Goal: Information Seeking & Learning: Learn about a topic

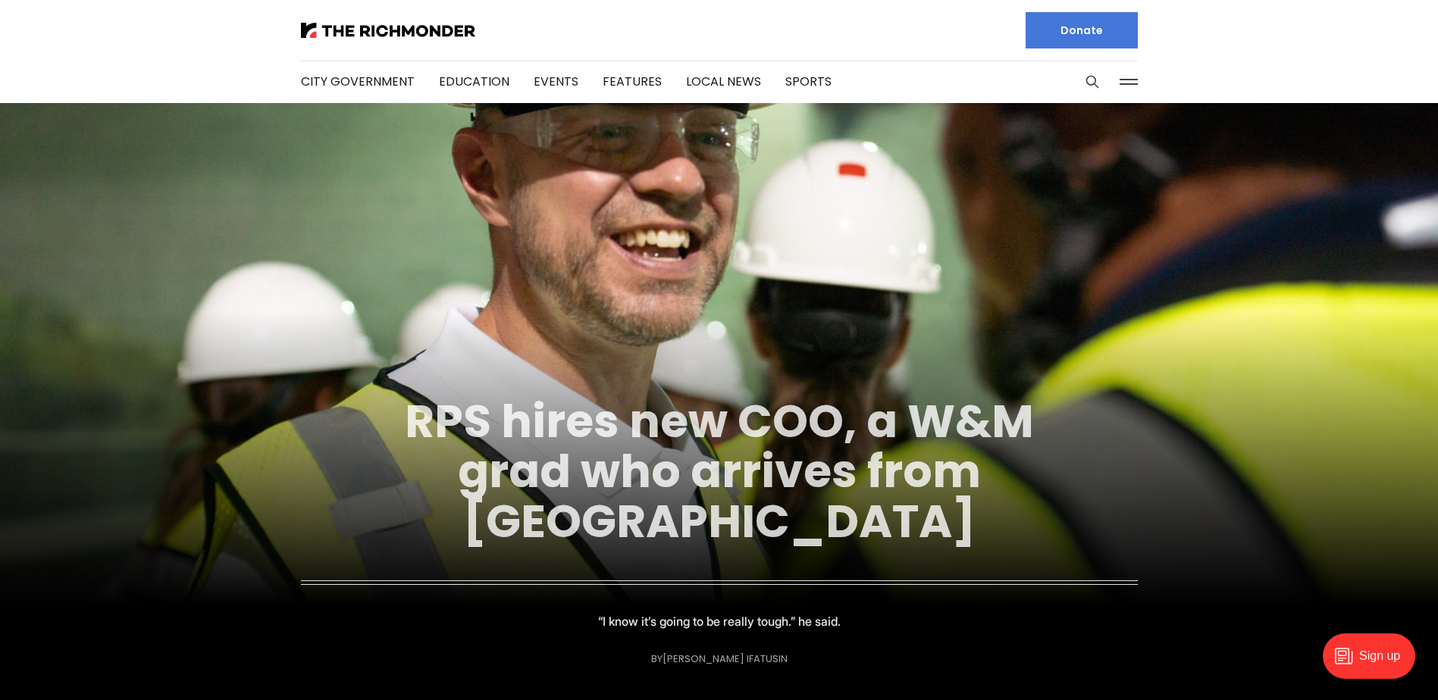
click at [618, 422] on link "RPS hires new COO, a W&M grad who arrives from [GEOGRAPHIC_DATA]" at bounding box center [719, 472] width 629 height 164
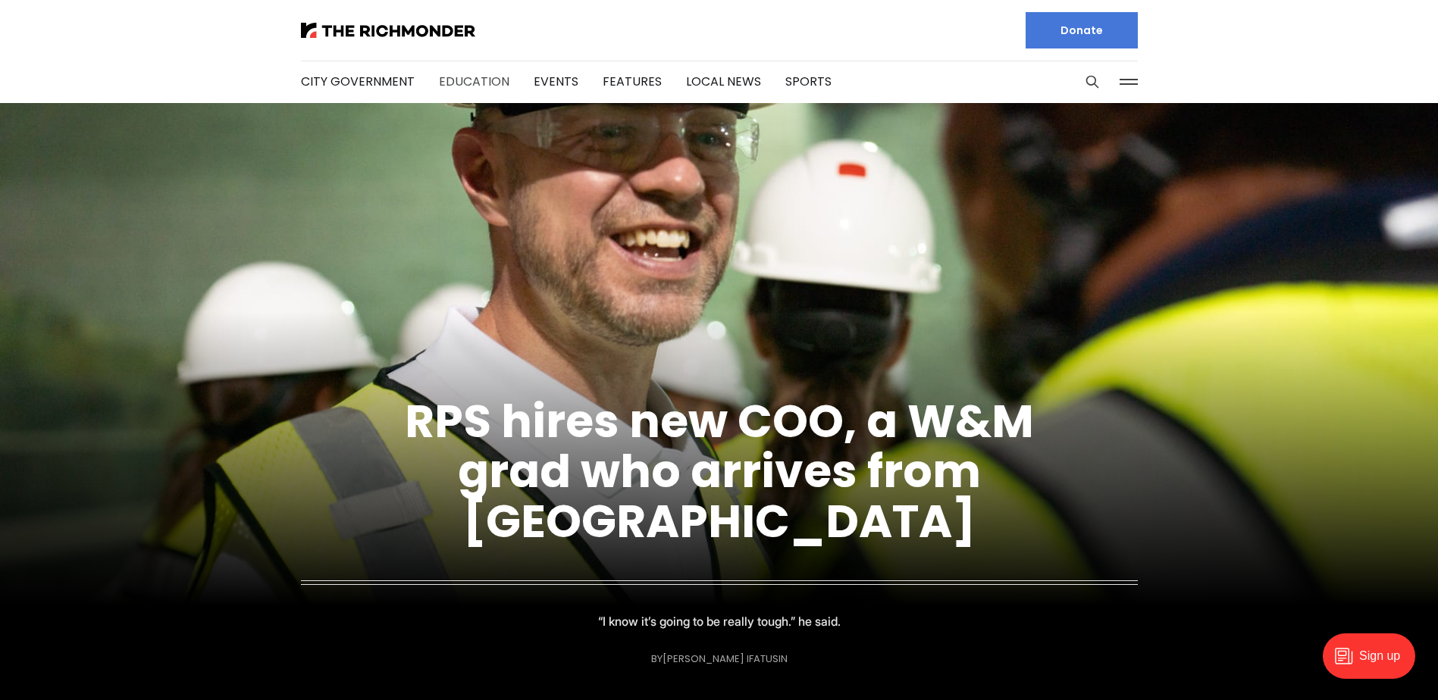
click at [473, 81] on link "Education" at bounding box center [474, 81] width 70 height 17
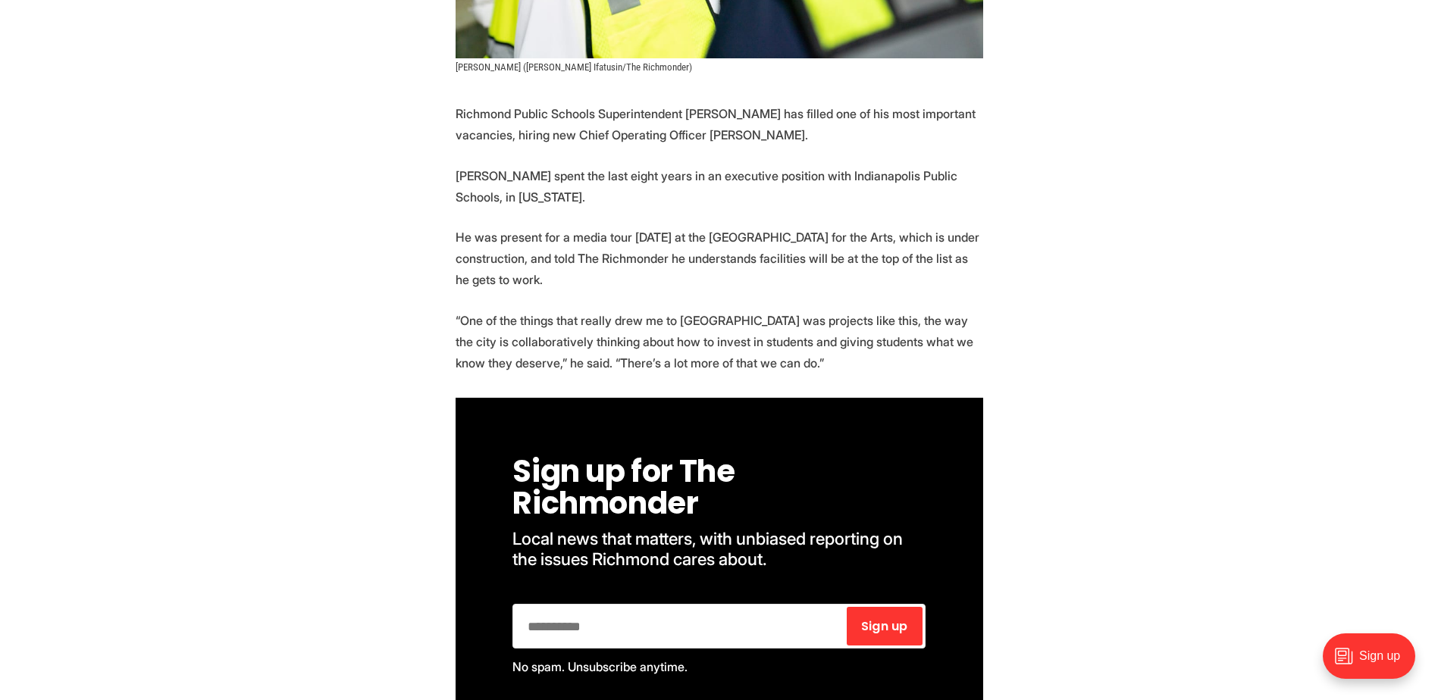
scroll to position [758, 0]
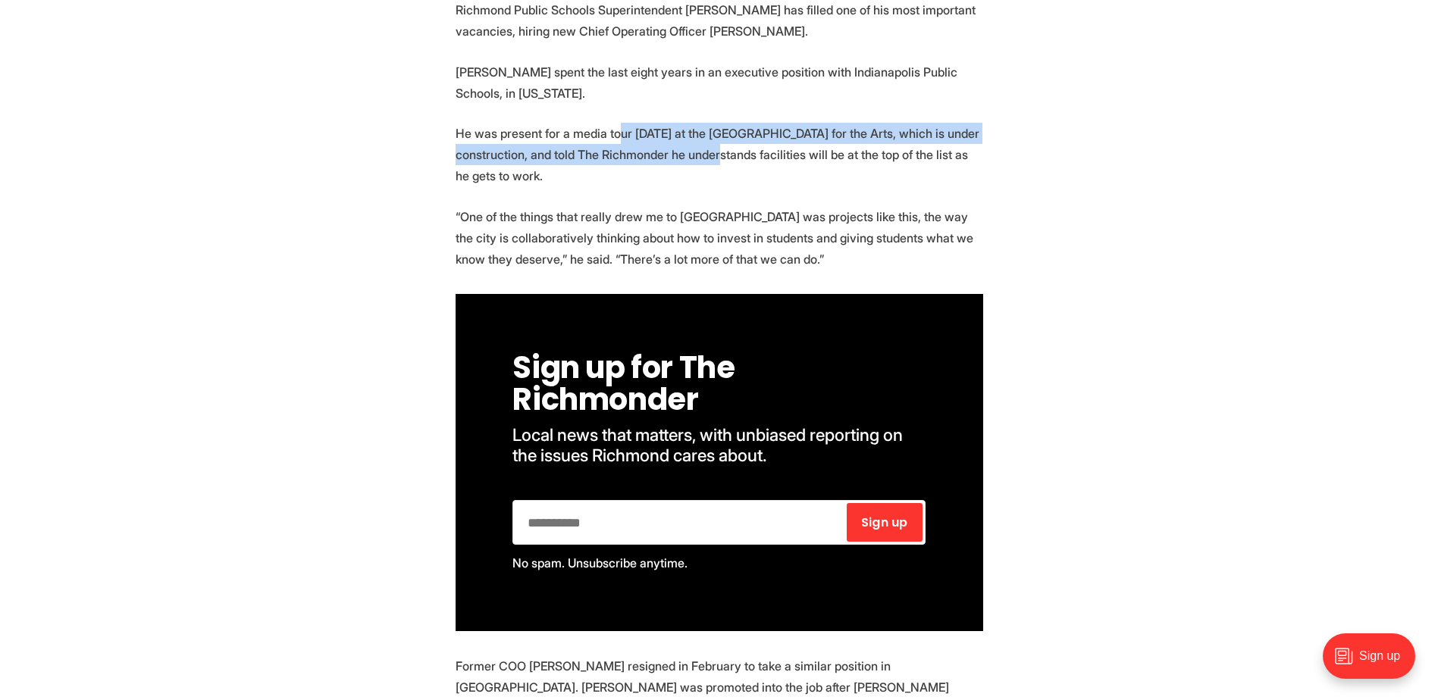
drag, startPoint x: 619, startPoint y: 102, endPoint x: 706, endPoint y: 133, distance: 91.6
click at [706, 133] on p "He was present for a media tour Friday at the new Richmond High School for the …" at bounding box center [720, 155] width 528 height 64
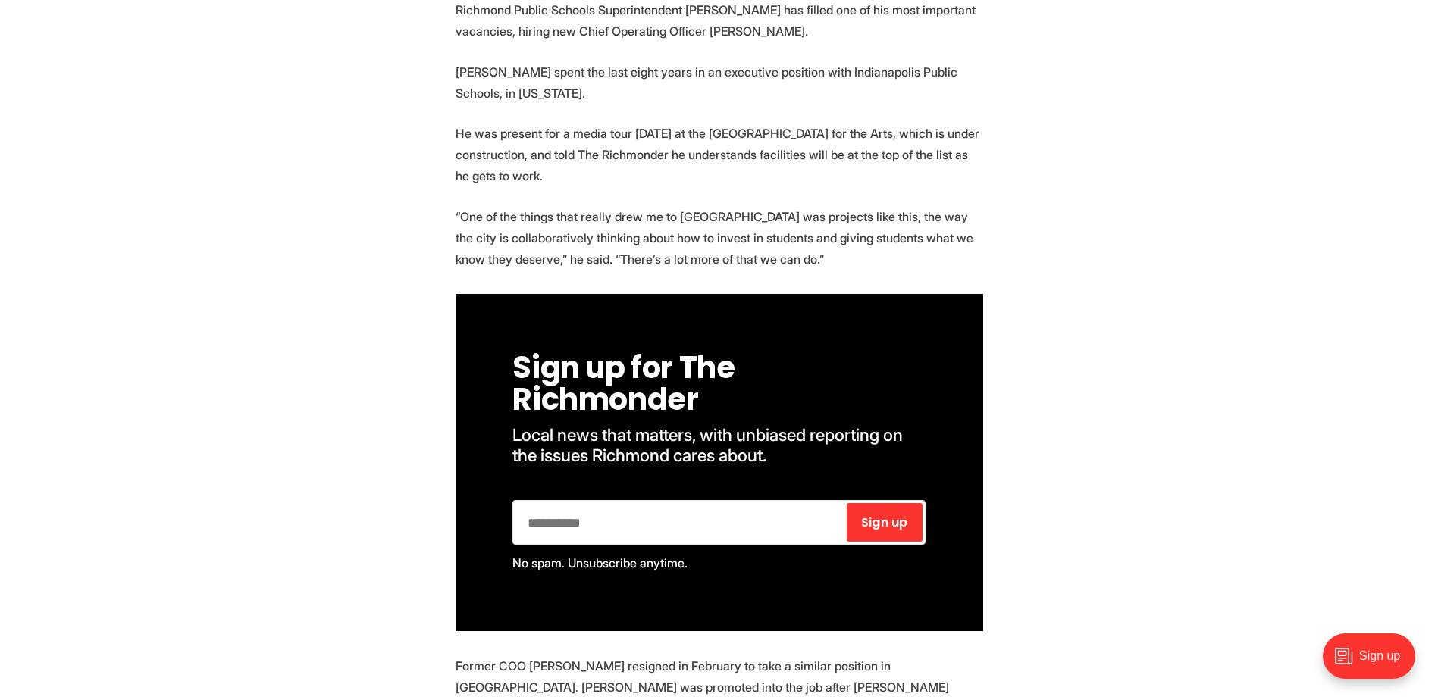
drag, startPoint x: 706, startPoint y: 133, endPoint x: 709, endPoint y: 151, distance: 18.4
click at [709, 151] on p "He was present for a media tour Friday at the new Richmond High School for the …" at bounding box center [720, 155] width 528 height 64
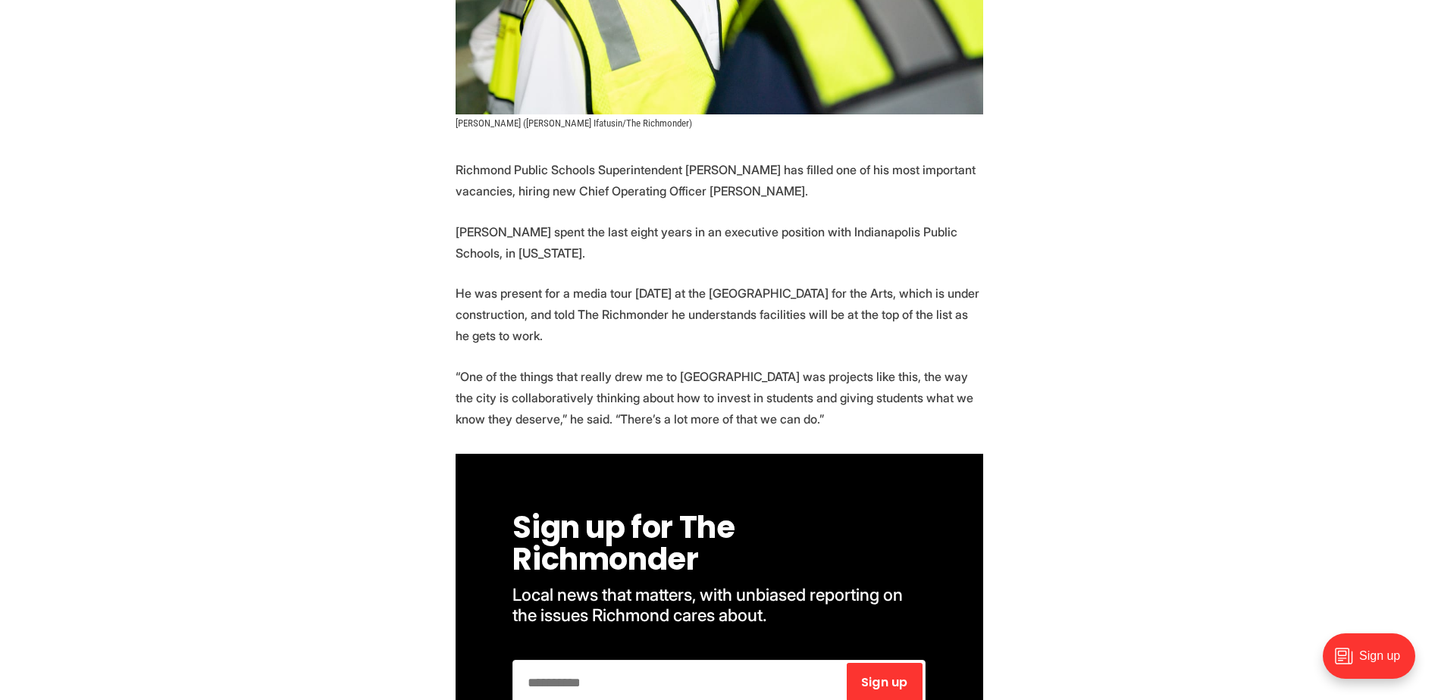
scroll to position [606, 0]
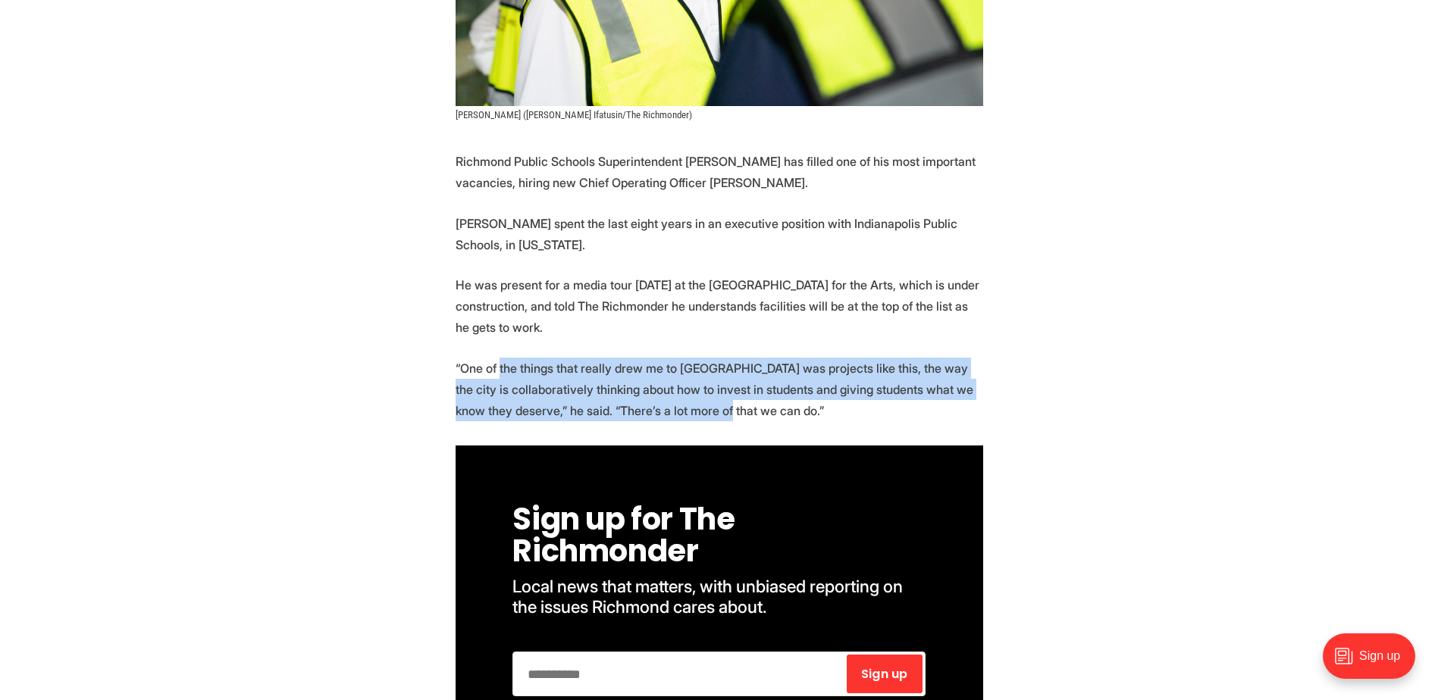
drag, startPoint x: 498, startPoint y: 333, endPoint x: 715, endPoint y: 370, distance: 219.8
click at [715, 370] on p "“One of the things that really drew me to Richmond was projects like this, the …" at bounding box center [720, 390] width 528 height 64
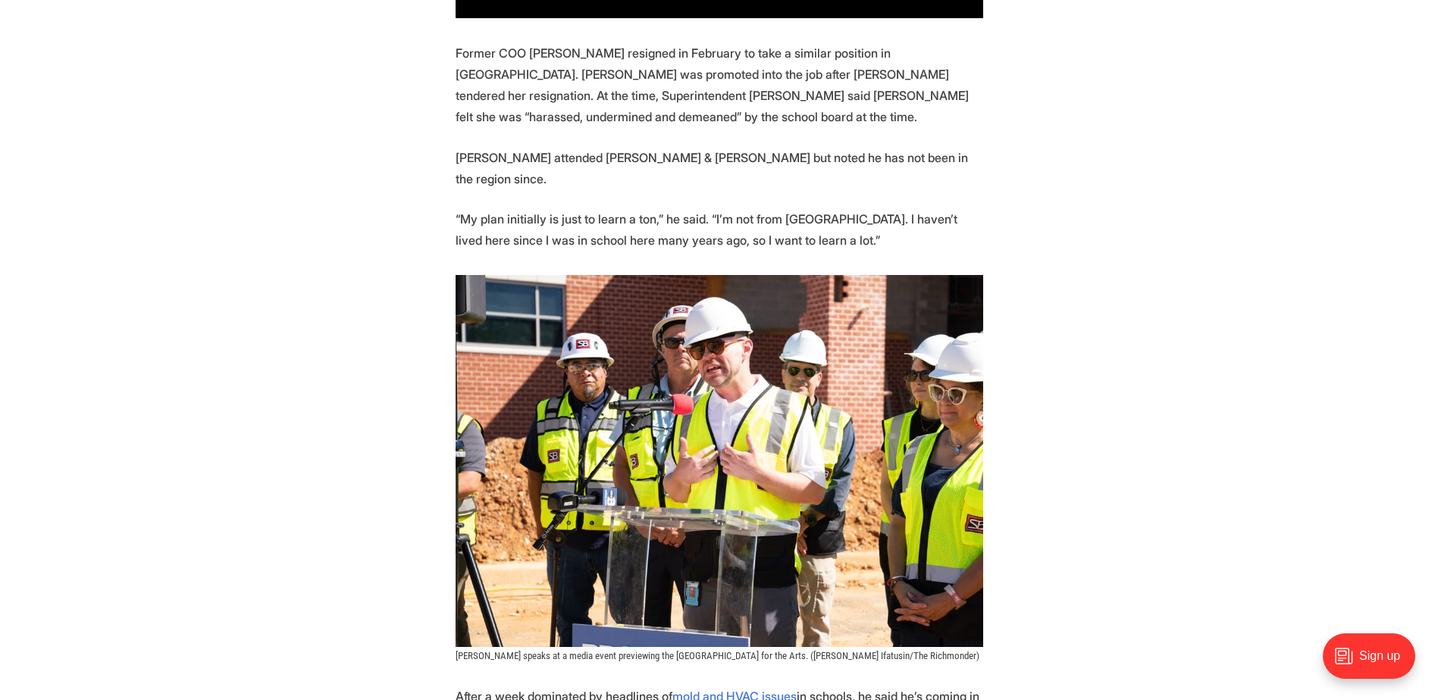
scroll to position [1288, 0]
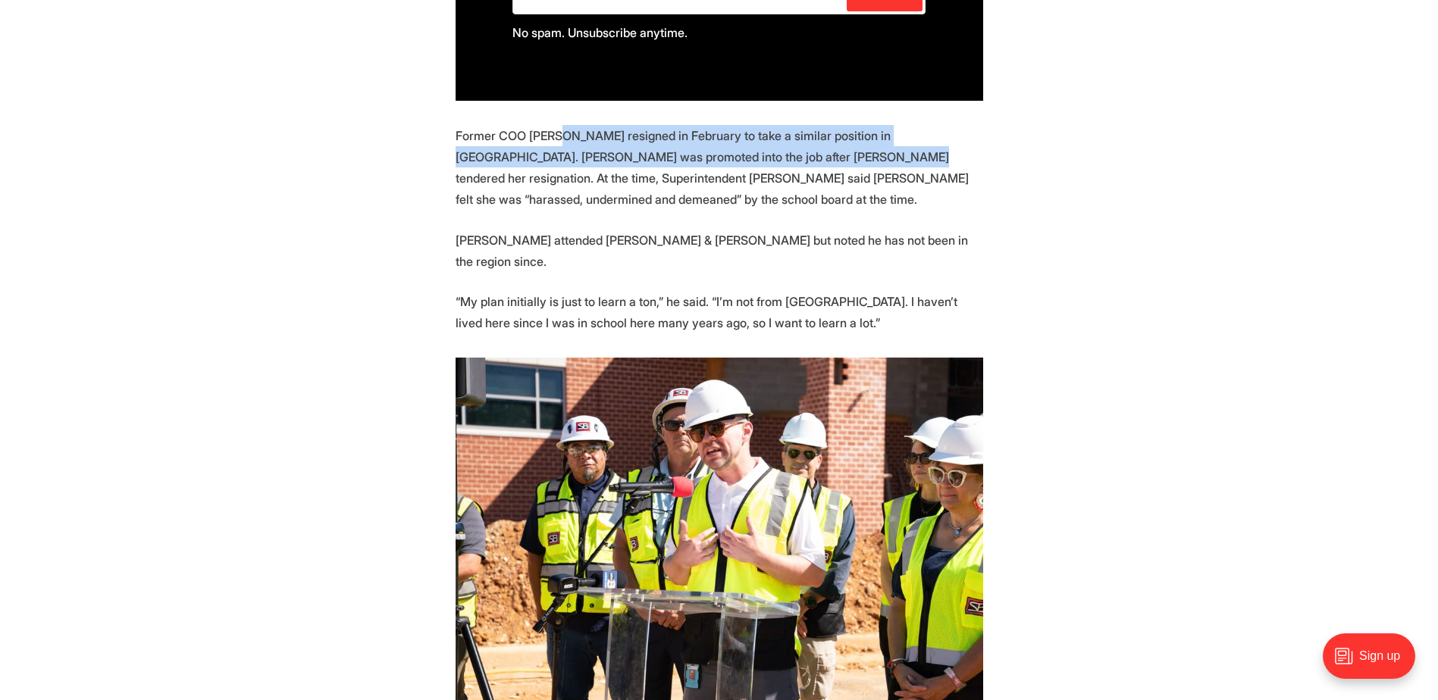
drag, startPoint x: 560, startPoint y: 108, endPoint x: 811, endPoint y: 127, distance: 251.6
click at [811, 127] on p "Former COO Dana Fox resigned in February to take a similar position in Hanover.…" at bounding box center [720, 167] width 528 height 85
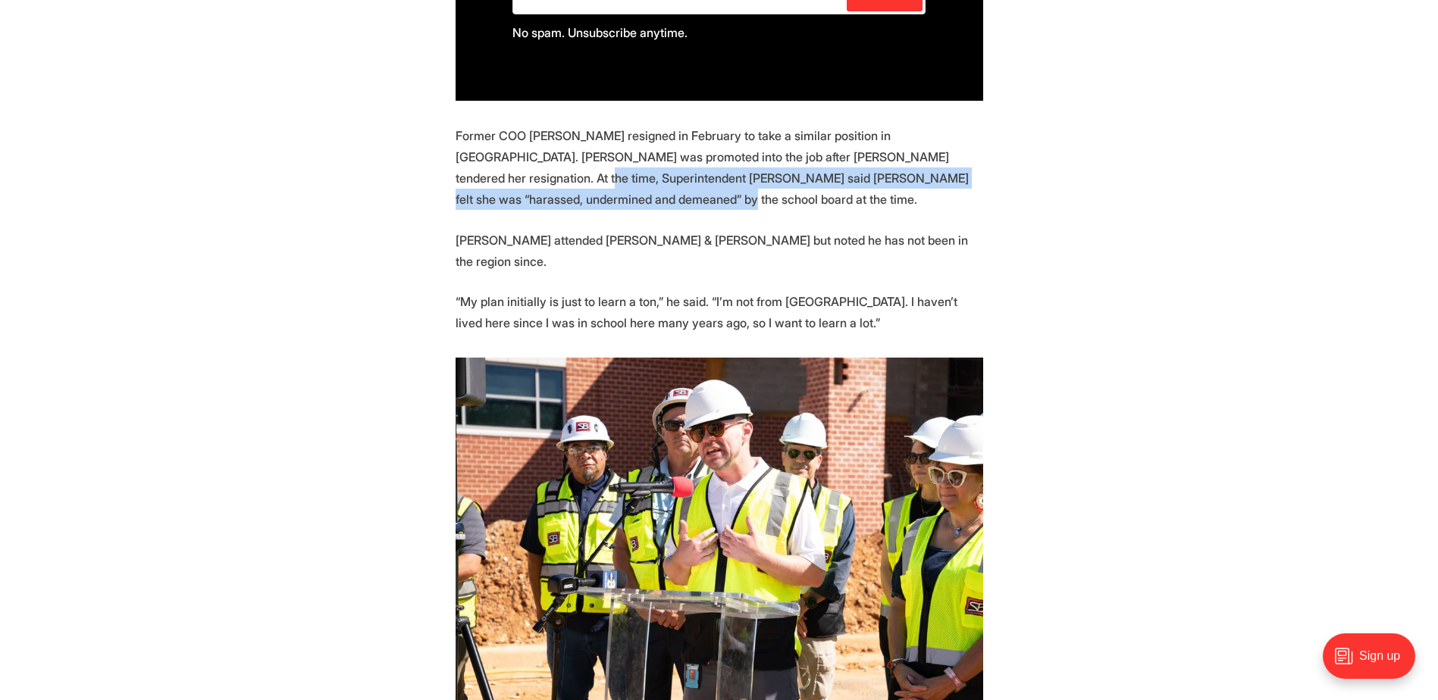
drag, startPoint x: 442, startPoint y: 151, endPoint x: 650, endPoint y: 162, distance: 208.0
click at [650, 162] on section "Richmond Public Schools Superintendent Jason Kamras has filled one of his most …" at bounding box center [719, 268] width 1438 height 1598
click at [650, 162] on p "Former COO Dana Fox resigned in February to take a similar position in Hanover.…" at bounding box center [720, 167] width 528 height 85
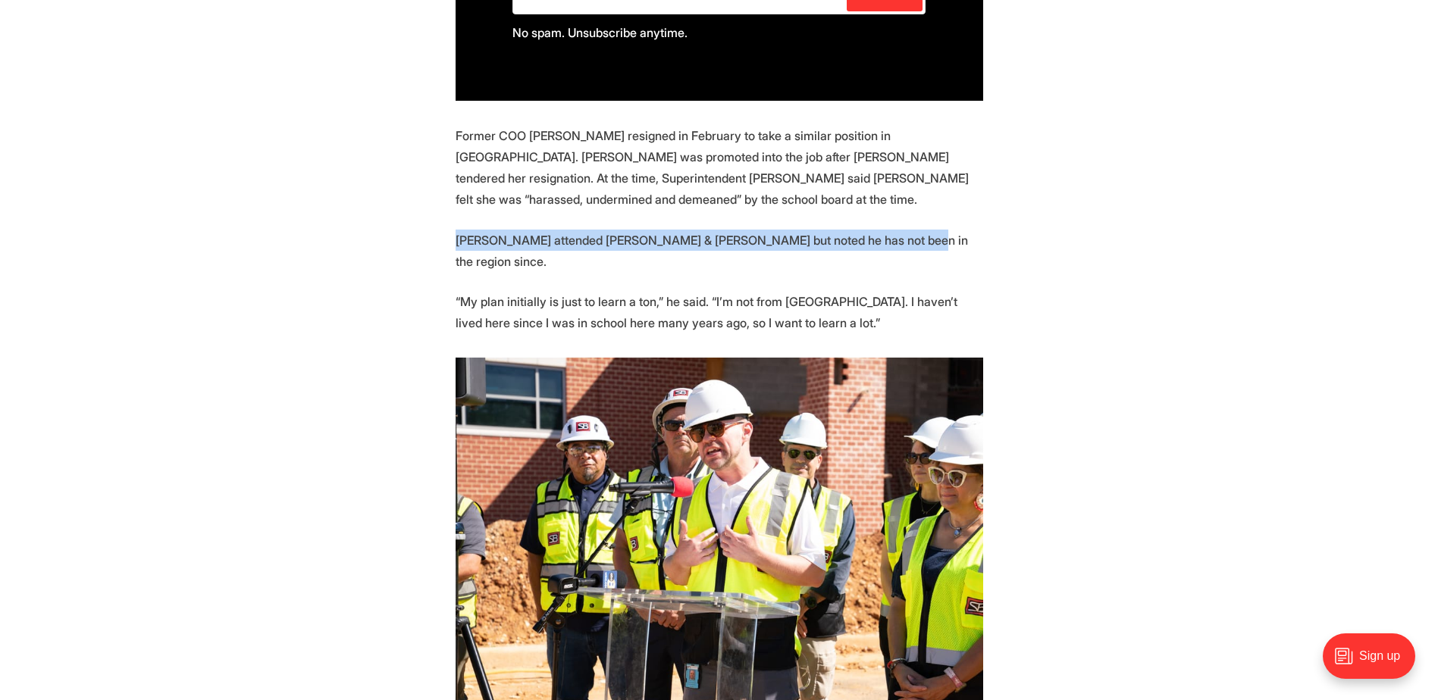
drag, startPoint x: 455, startPoint y: 204, endPoint x: 919, endPoint y: 201, distance: 464.6
click at [919, 230] on p "Herrel attended William & Mary but noted he has not been in the region since." at bounding box center [720, 251] width 528 height 42
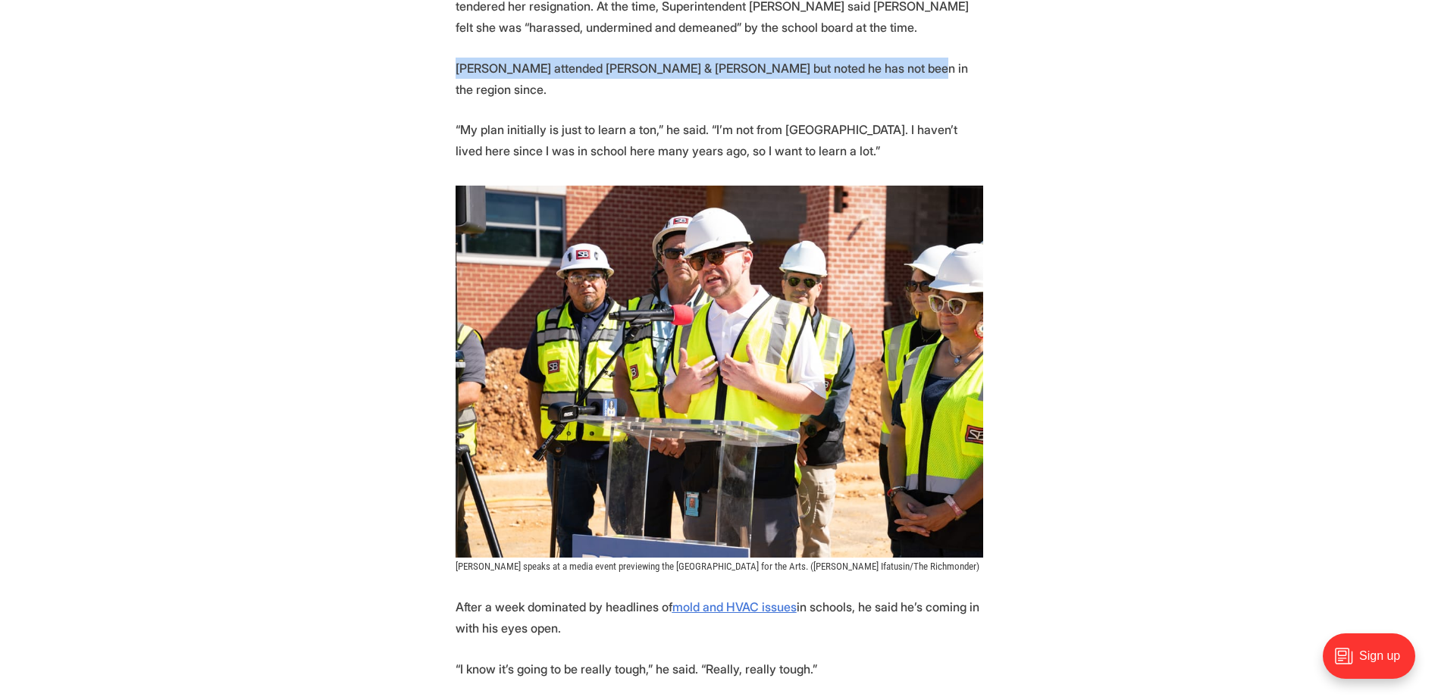
scroll to position [1516, 0]
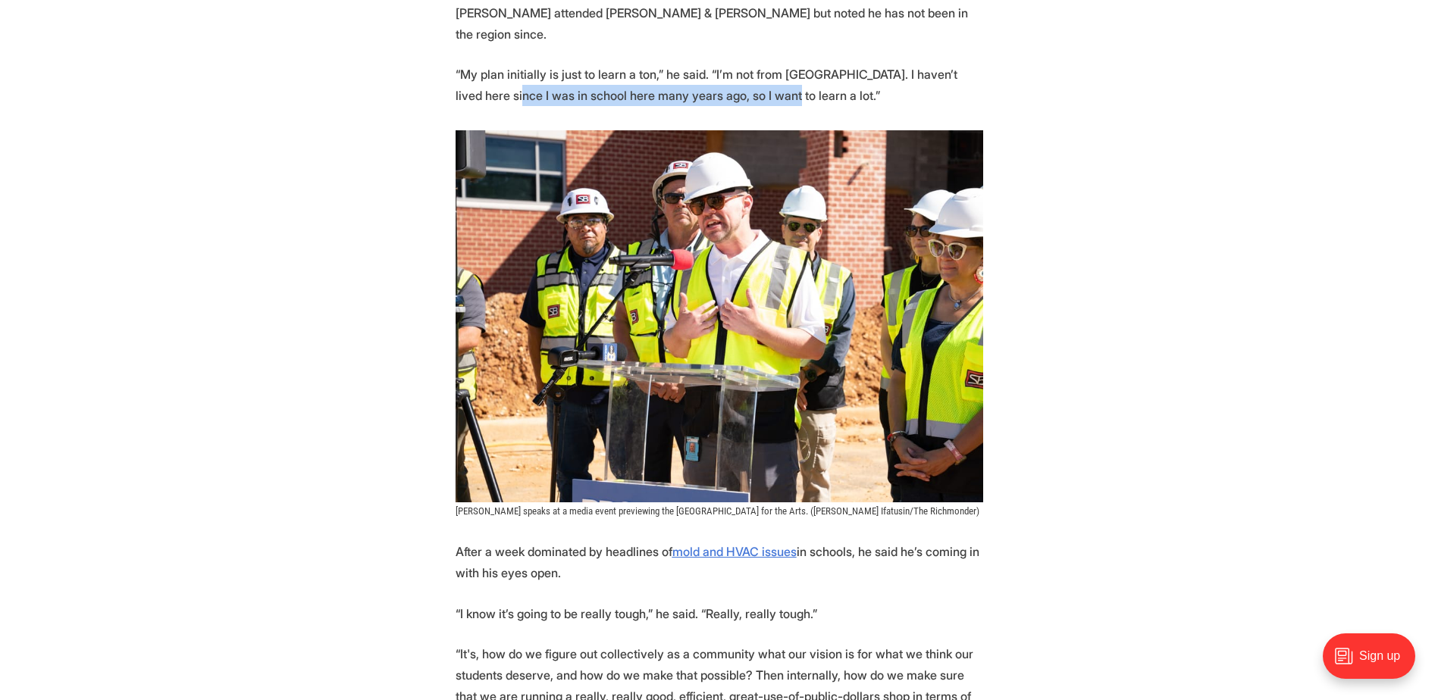
drag, startPoint x: 477, startPoint y: 43, endPoint x: 745, endPoint y: 44, distance: 267.5
click at [745, 64] on p "“My plan initially is just to learn a ton,” he said. “I’m not from Richmond. I …" at bounding box center [720, 85] width 528 height 42
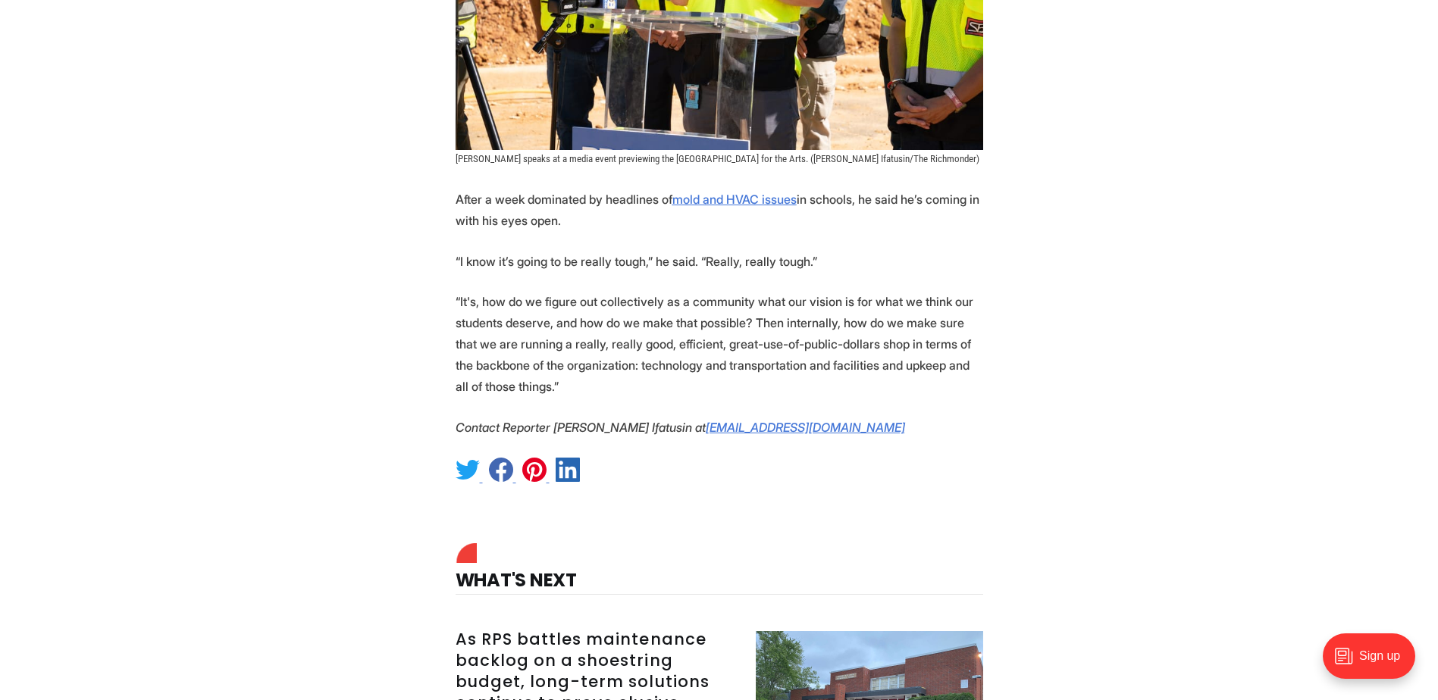
scroll to position [1895, 0]
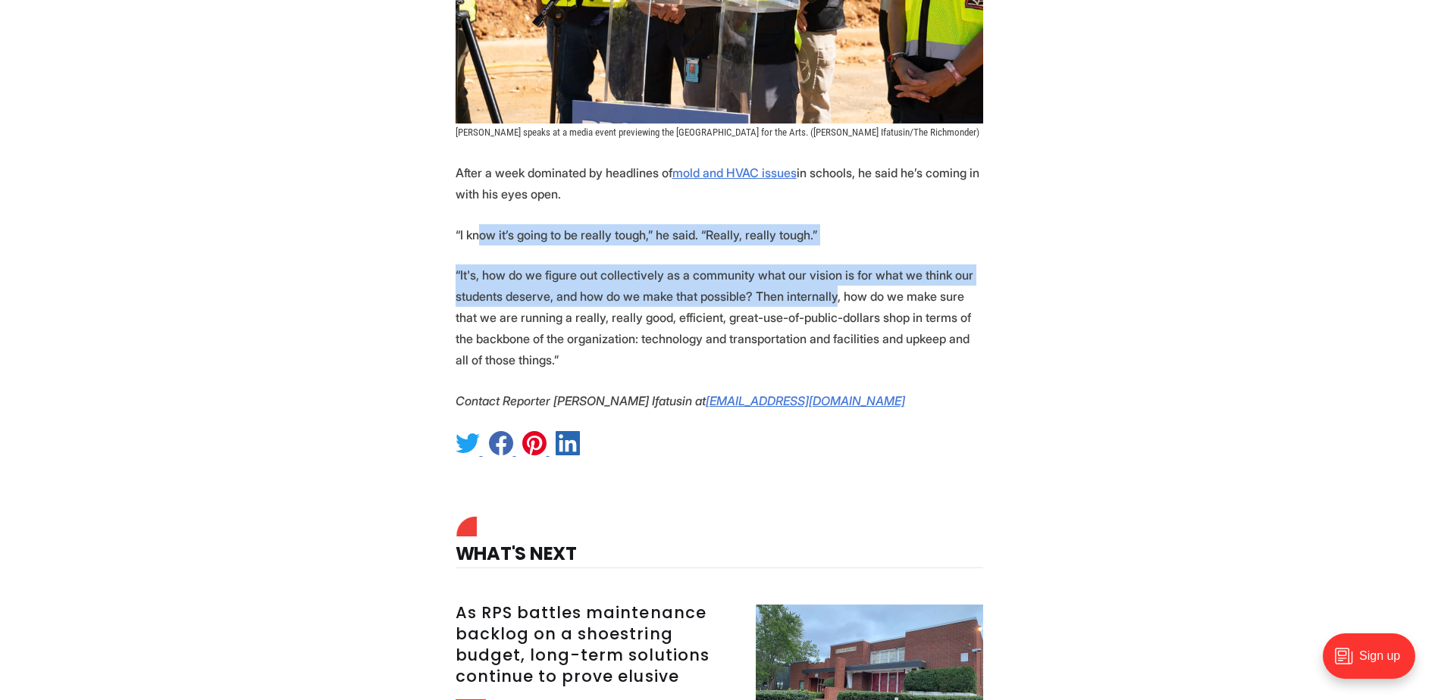
drag, startPoint x: 476, startPoint y: 185, endPoint x: 827, endPoint y: 235, distance: 354.5
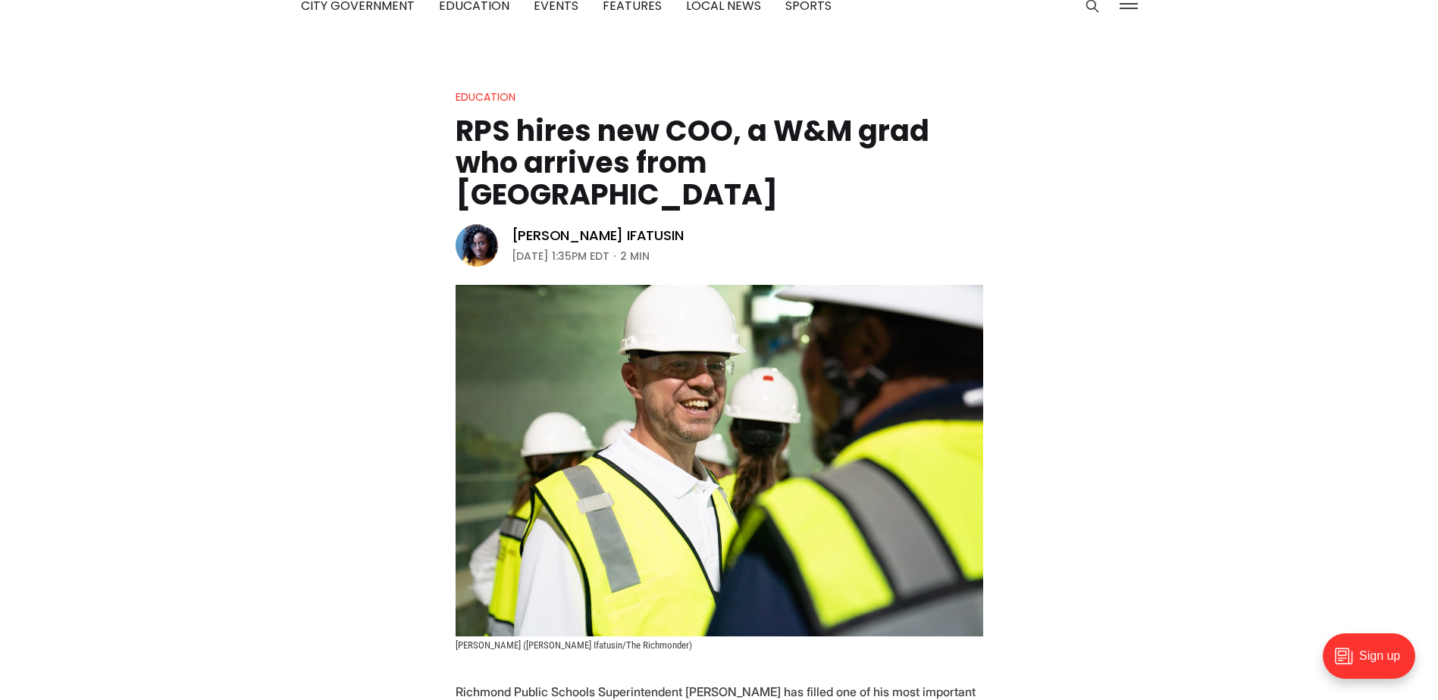
scroll to position [455, 0]
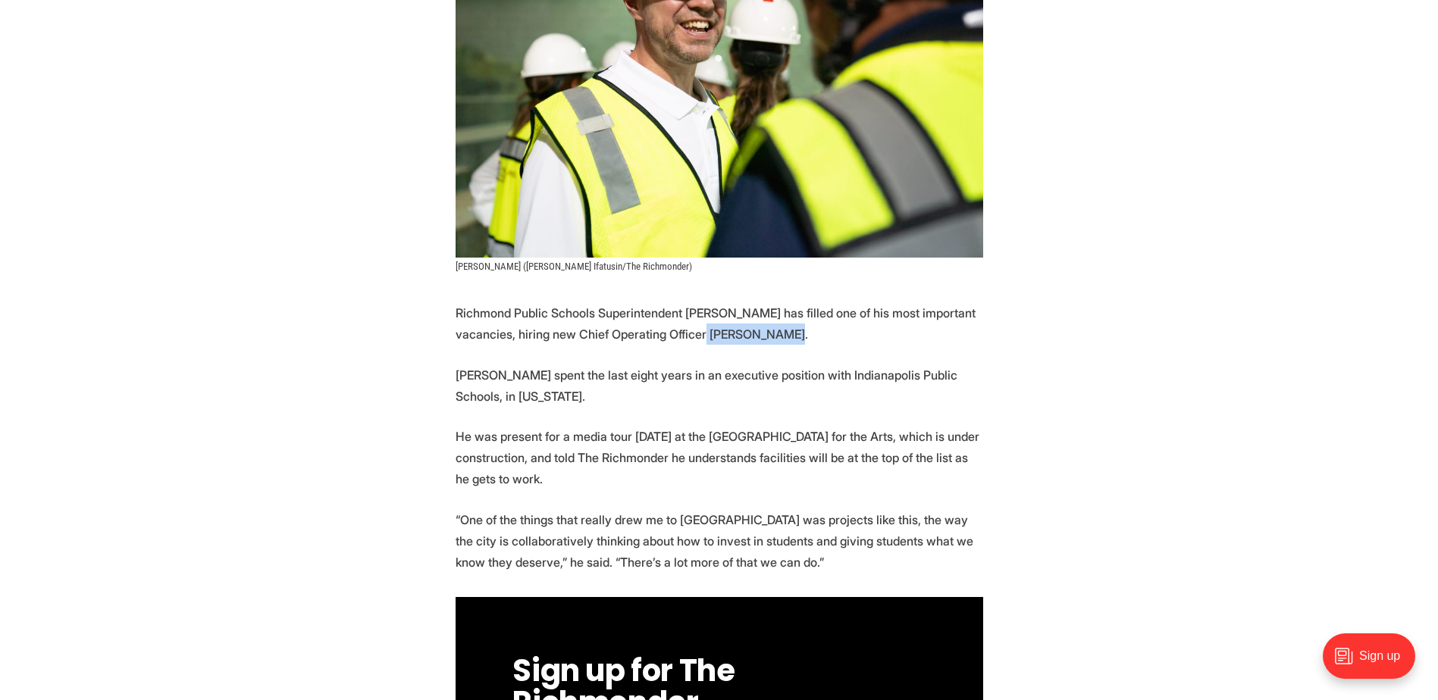
drag, startPoint x: 702, startPoint y: 301, endPoint x: 775, endPoint y: 305, distance: 72.9
click at [775, 305] on p "Richmond Public Schools Superintendent Jason Kamras has filled one of his most …" at bounding box center [720, 323] width 528 height 42
copy p "Patrick Herrel"
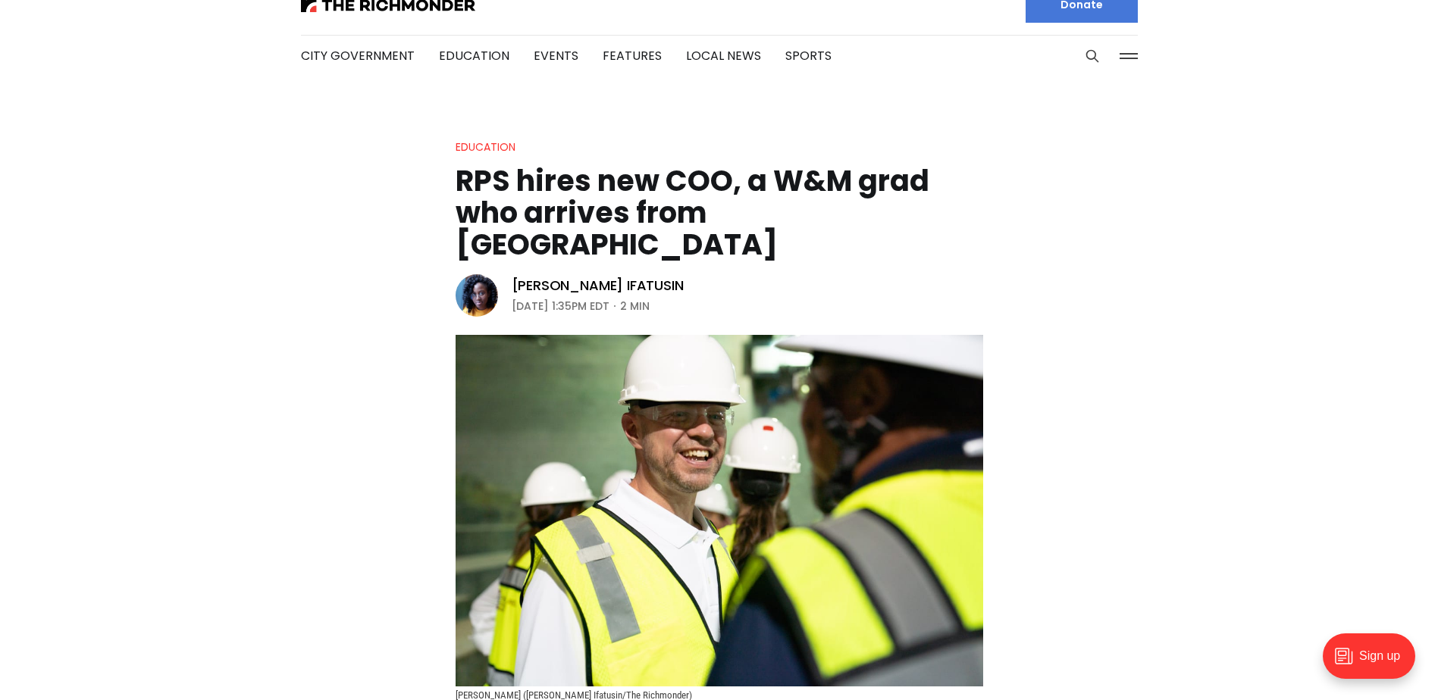
scroll to position [0, 0]
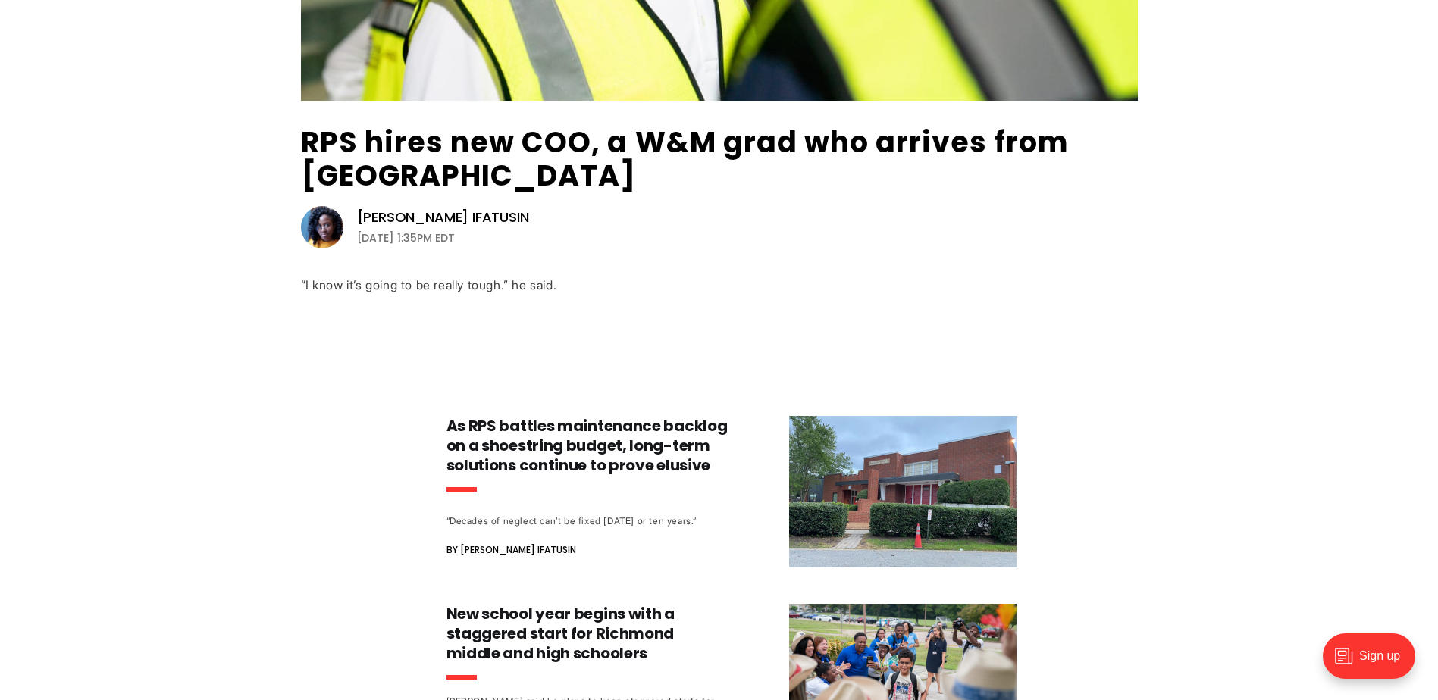
scroll to position [227, 0]
